Goal: Complete application form

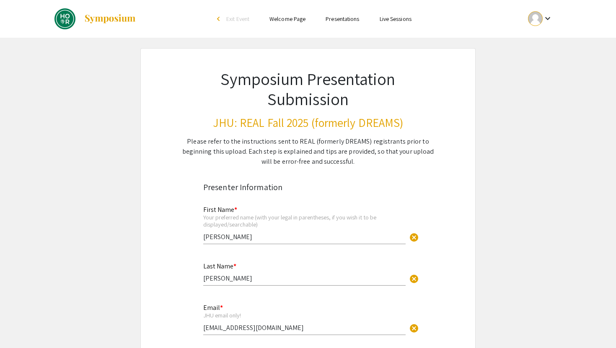
select select "page-fit"
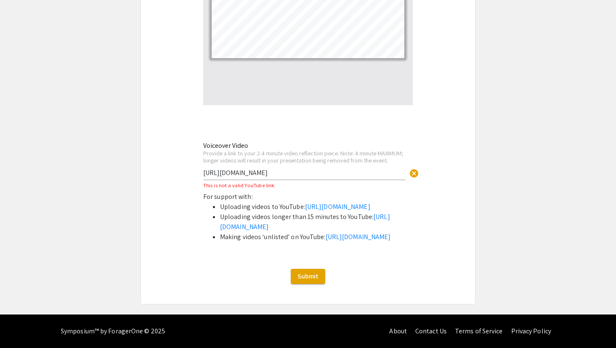
scroll to position [2812, 0]
drag, startPoint x: 367, startPoint y: 122, endPoint x: 191, endPoint y: 110, distance: 176.3
click at [400, 202] on li "Uploading videos to YouTube: [URL][DOMAIN_NAME]" at bounding box center [316, 207] width 193 height 10
click at [311, 273] on span "Submit" at bounding box center [307, 276] width 21 height 9
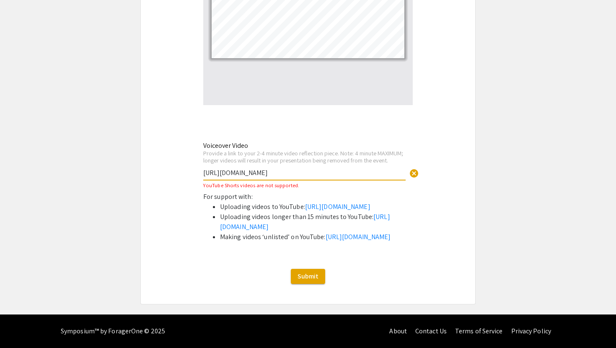
drag, startPoint x: 281, startPoint y: 123, endPoint x: 263, endPoint y: 123, distance: 17.2
click at [263, 168] on input "[URL][DOMAIN_NAME]" at bounding box center [304, 172] width 202 height 9
click at [346, 134] on div "Voiceover Video Provide a link to your 2-4 minute video reflection piece. Note:…" at bounding box center [304, 161] width 202 height 55
drag, startPoint x: 363, startPoint y: 123, endPoint x: 170, endPoint y: 114, distance: 193.6
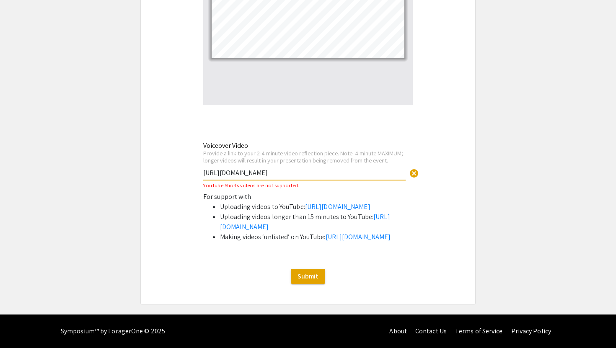
click at [397, 212] on li "Uploading videos longer than 15 minutes to YouTube: [URL][DOMAIN_NAME]" at bounding box center [316, 222] width 193 height 20
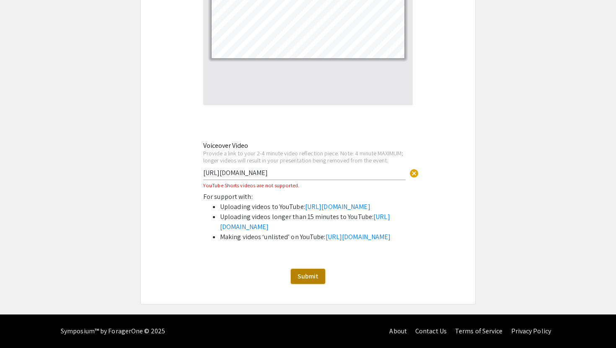
click at [314, 276] on span "Submit" at bounding box center [307, 276] width 21 height 9
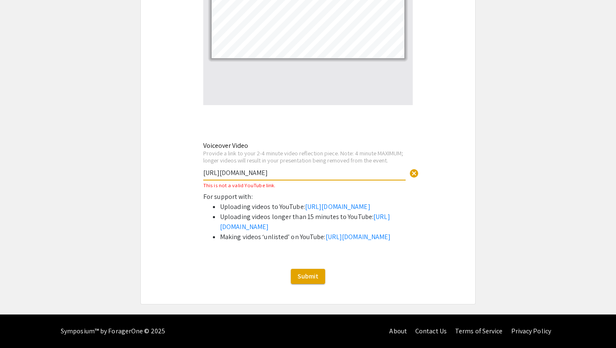
drag, startPoint x: 346, startPoint y: 120, endPoint x: 174, endPoint y: 113, distance: 171.8
paste input ".be/RUtJwdAOk3c"
type input "[URL][DOMAIN_NAME]"
click at [367, 202] on link "[URL][DOMAIN_NAME]" at bounding box center [337, 206] width 65 height 9
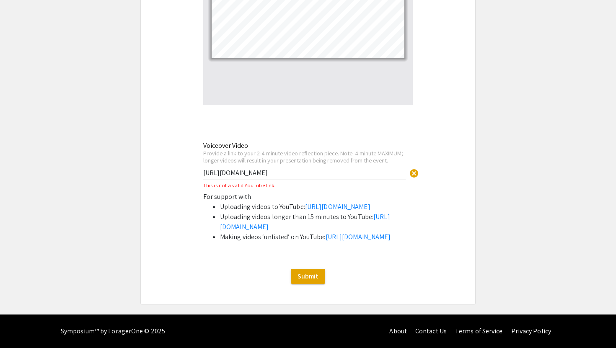
click at [405, 202] on li "Uploading videos to YouTube: [URL][DOMAIN_NAME]" at bounding box center [316, 207] width 193 height 10
click at [308, 273] on span "Submit" at bounding box center [307, 276] width 21 height 9
